Goal: Navigation & Orientation: Find specific page/section

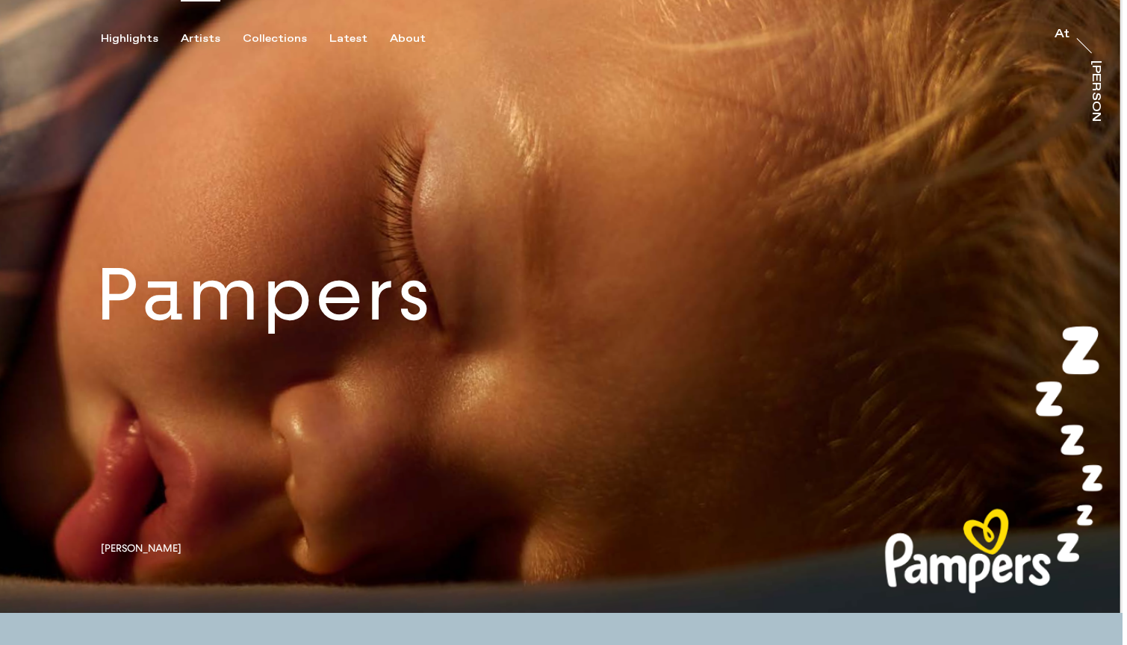
click at [194, 32] on div "Artists" at bounding box center [201, 38] width 40 height 13
click at [205, 36] on div "Artists" at bounding box center [201, 38] width 40 height 13
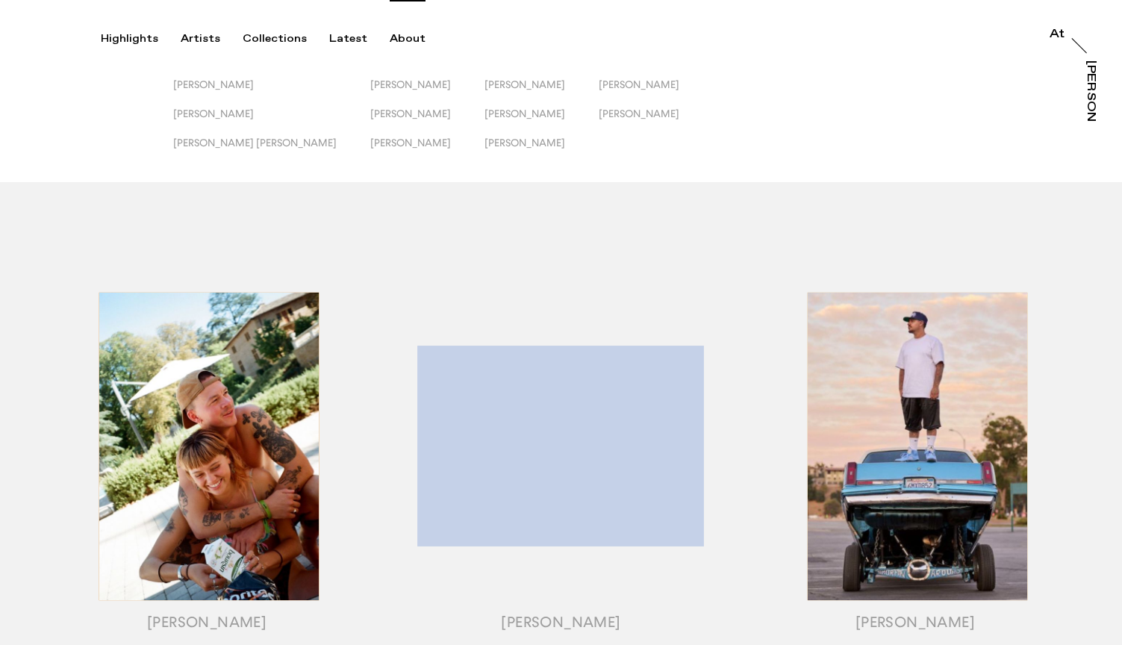
click at [397, 40] on div "About" at bounding box center [408, 38] width 36 height 13
